Goal: Browse casually: Explore the website without a specific task or goal

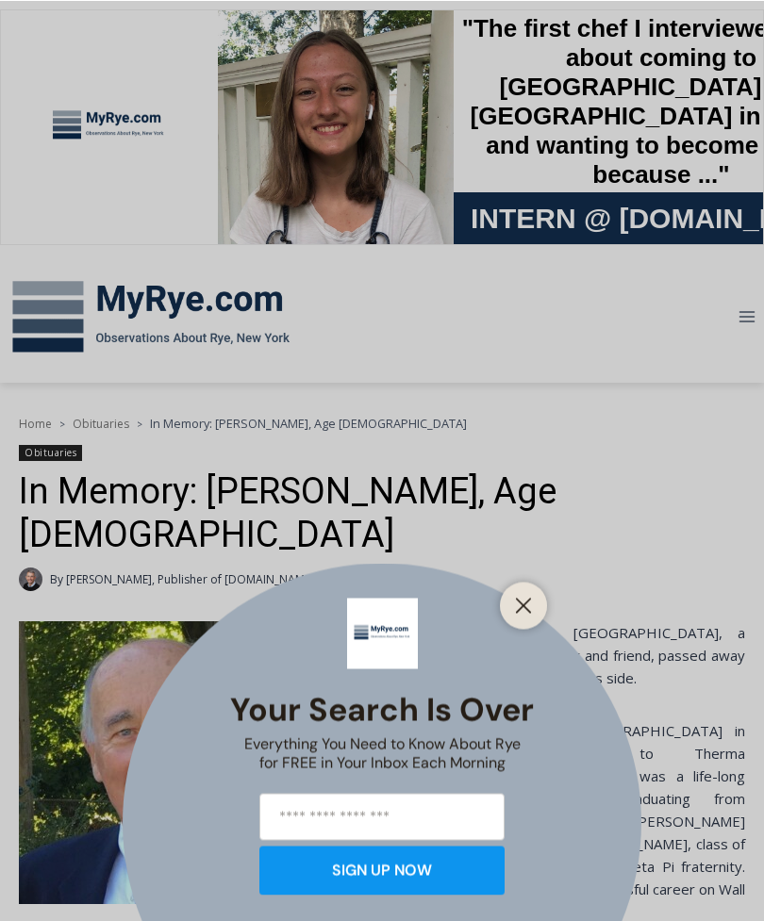
click at [534, 611] on button "Close" at bounding box center [523, 605] width 26 height 26
